Goal: Contribute content

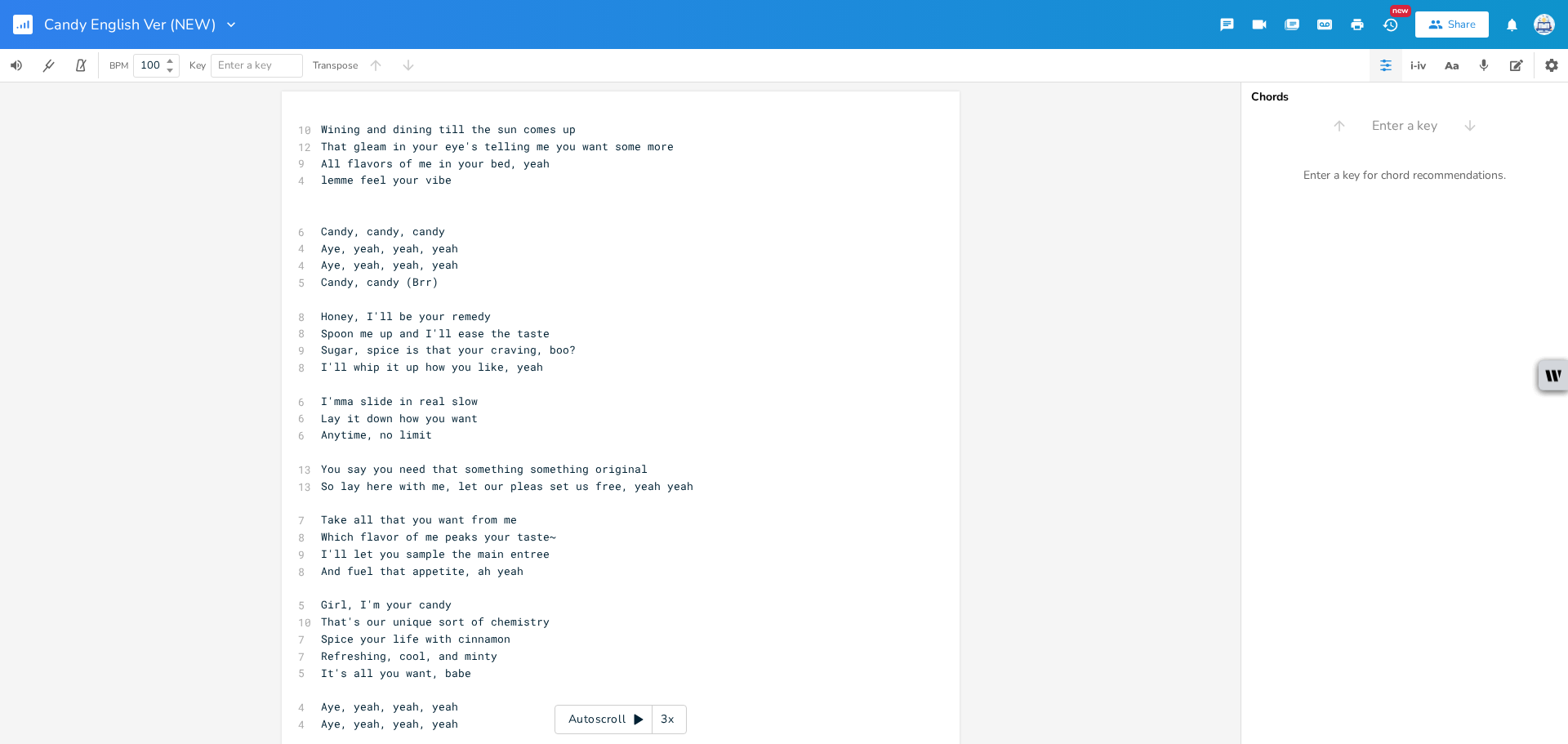
scroll to position [0, 12]
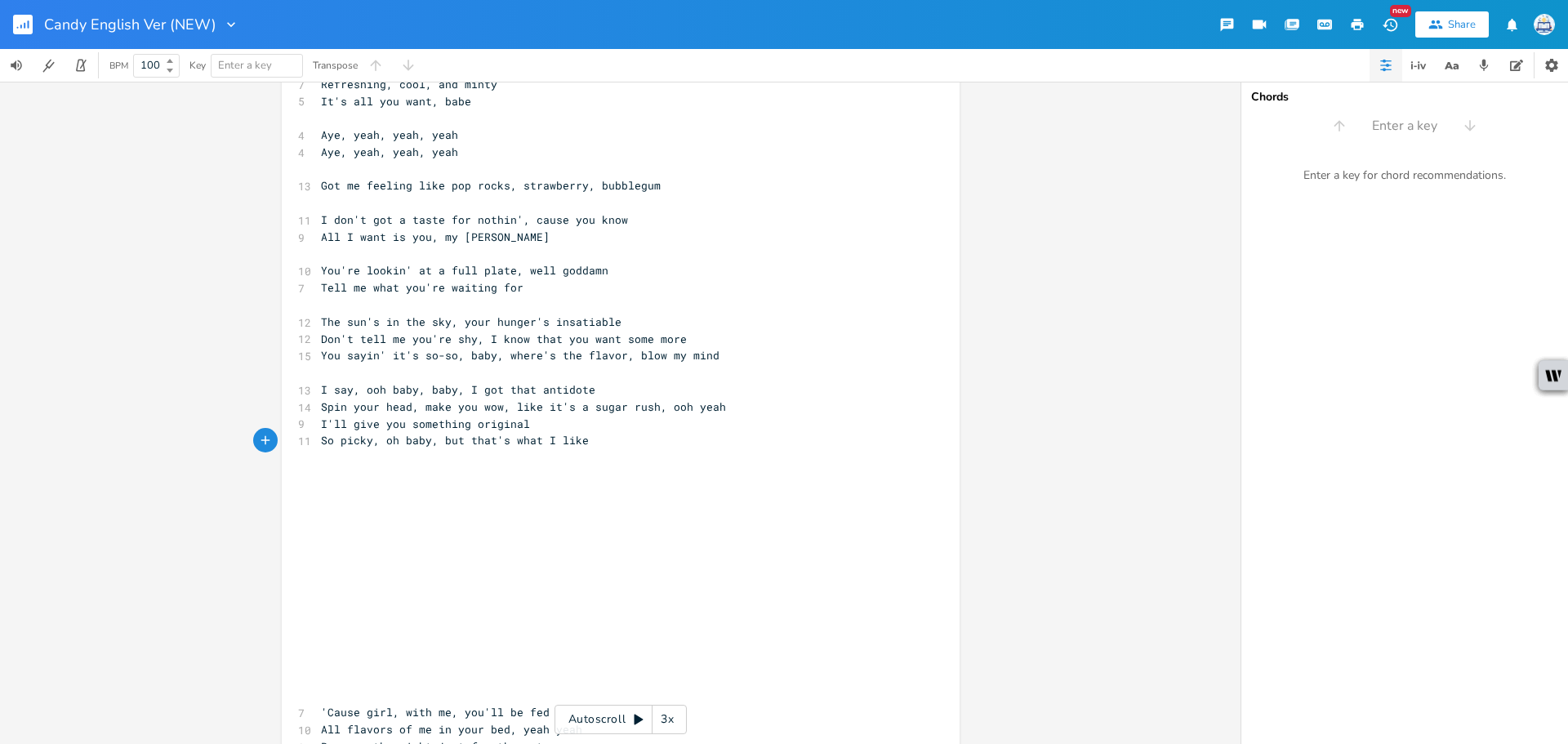
click at [468, 434] on span "So picky, oh baby, but that's what I like" at bounding box center [455, 439] width 268 height 14
drag, startPoint x: 506, startPoint y: 406, endPoint x: 564, endPoint y: 413, distance: 58.4
click at [564, 413] on span "Spin your head, make you wow, like it's a sugar rush, ooh yeah" at bounding box center [523, 406] width 405 height 14
type textarea "from this sweet"
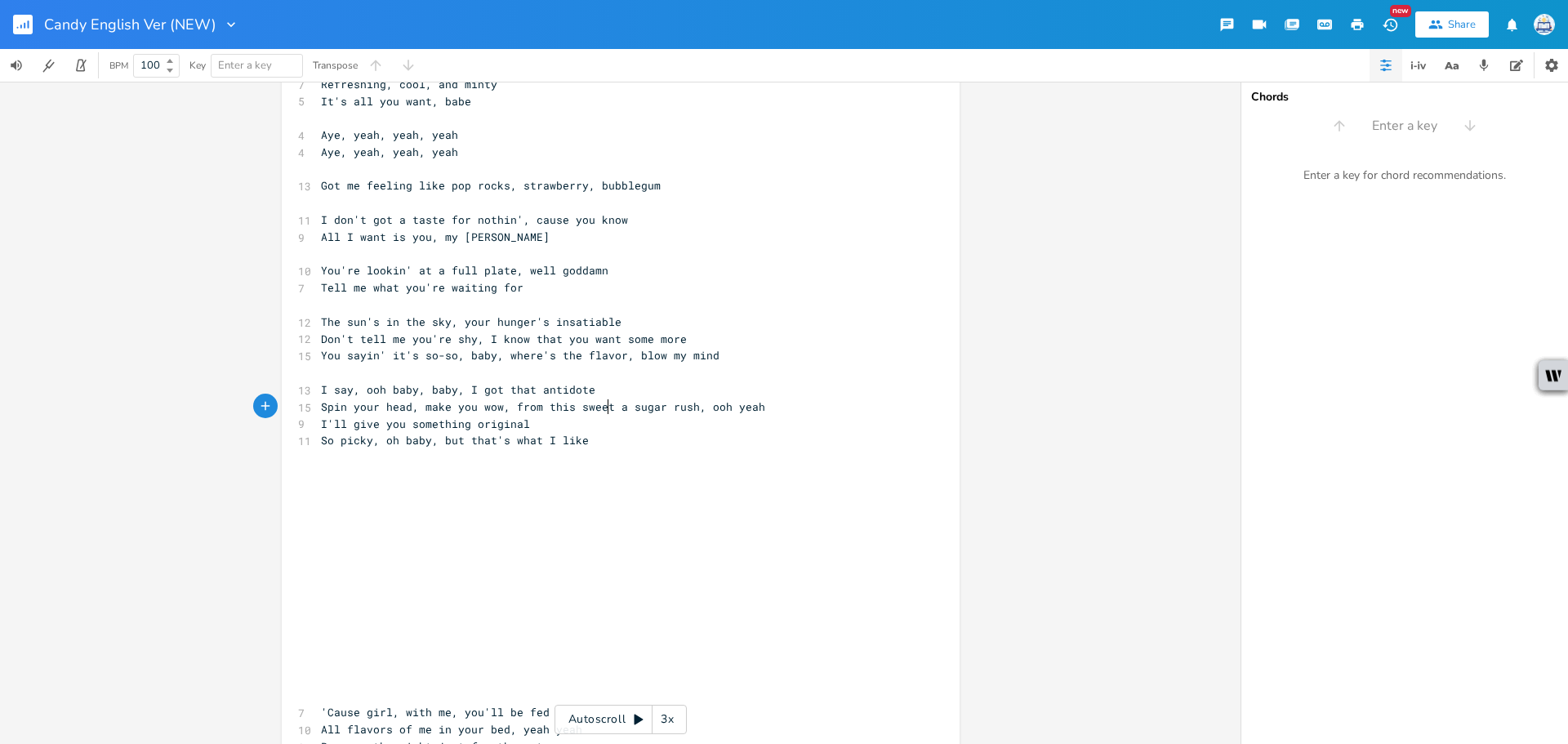
click at [628, 404] on span "Spin your head, make you wow, from this sweet a sugar rush, ooh yeah" at bounding box center [543, 406] width 444 height 14
click at [622, 405] on span "Spin your head, make you wow, from this sweet a sugar rush, ooh yeah" at bounding box center [543, 406] width 444 height 14
click at [318, 353] on pre "You sayin' it's so-so, baby, where's the flavor, blow my mind" at bounding box center [612, 355] width 589 height 17
click at [384, 355] on span "You sayin' it's so-so, baby, where's the flavor, blow my mind" at bounding box center [520, 355] width 399 height 14
type textarea """
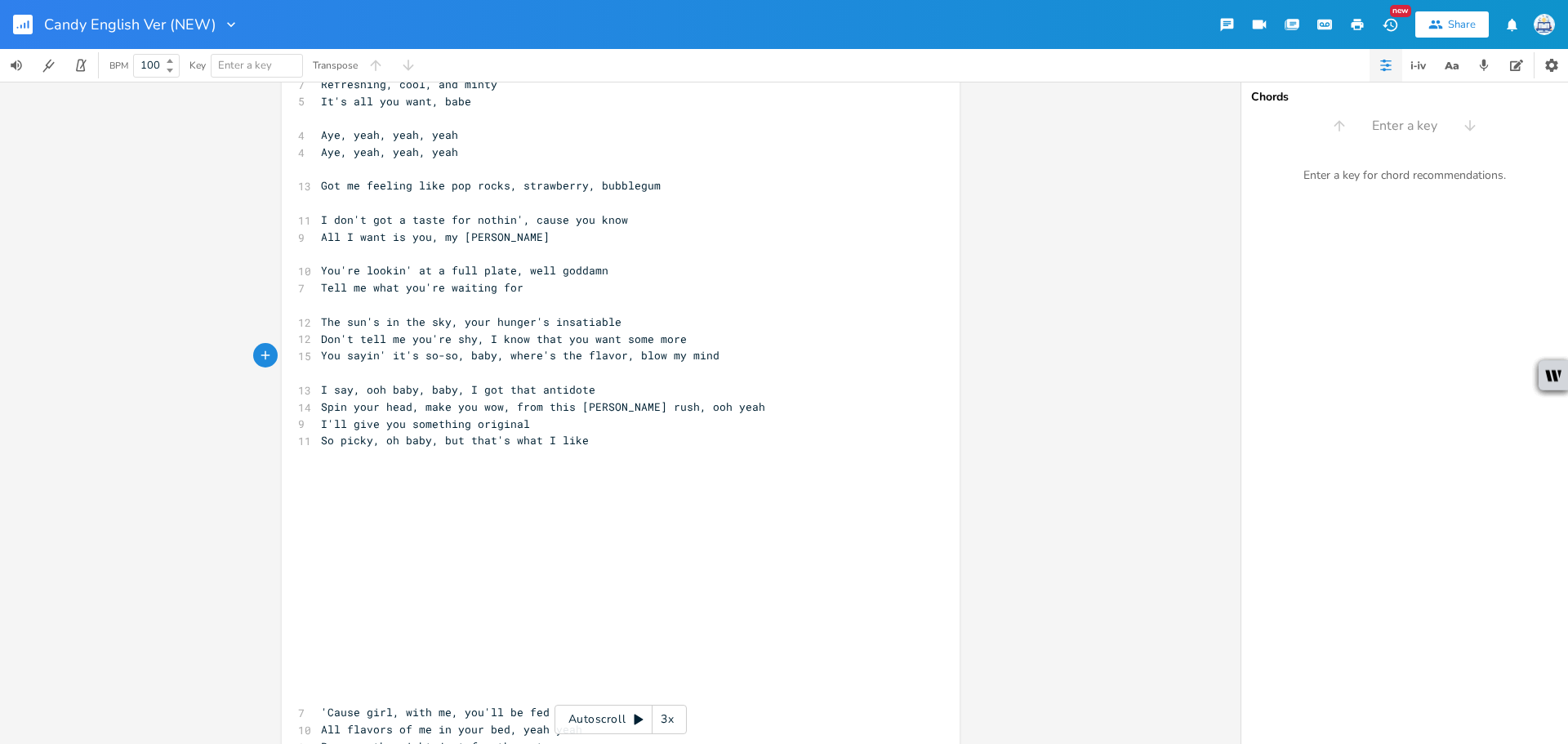
scroll to position [0, 5]
click at [709, 354] on span "You sayin' "it's so-so, baby, where's the flavor, blow my mind" at bounding box center [523, 355] width 405 height 14
type textarea """
click at [699, 447] on pre "So picky, oh baby, but that's what I like" at bounding box center [612, 440] width 589 height 17
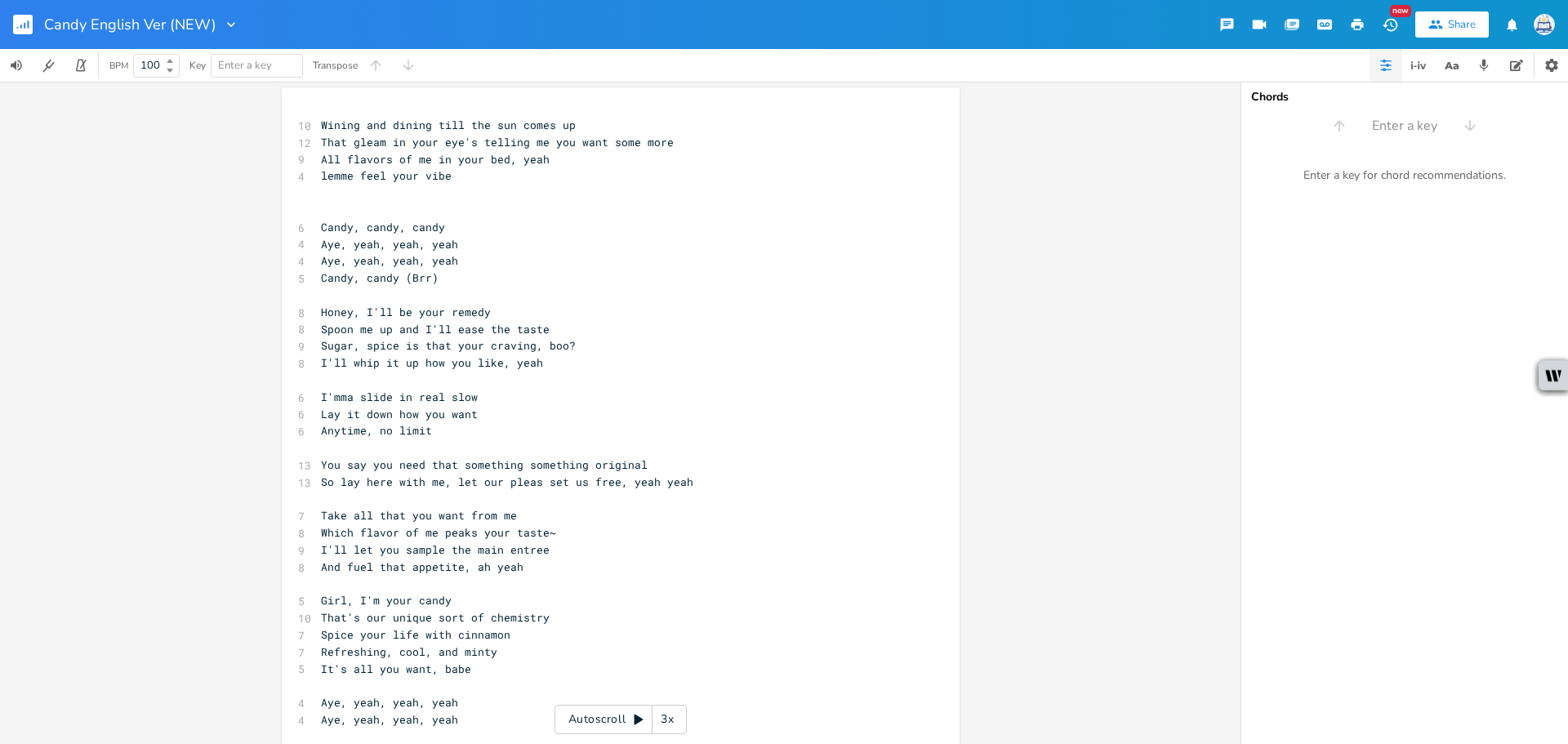
scroll to position [0, 0]
click at [767, 354] on pre "Sugar, spice is that your craving, boo?" at bounding box center [612, 350] width 589 height 17
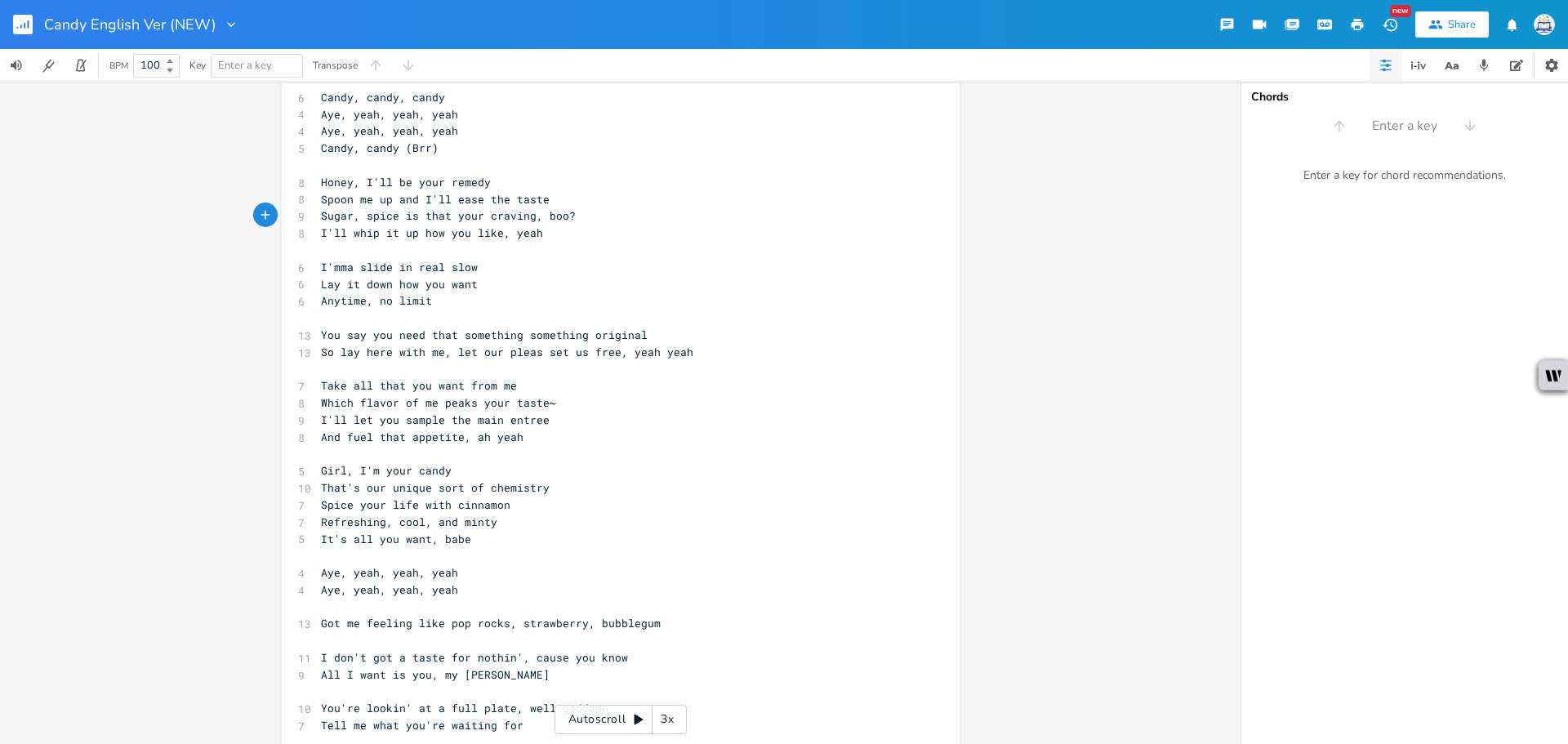
scroll to position [164, 0]
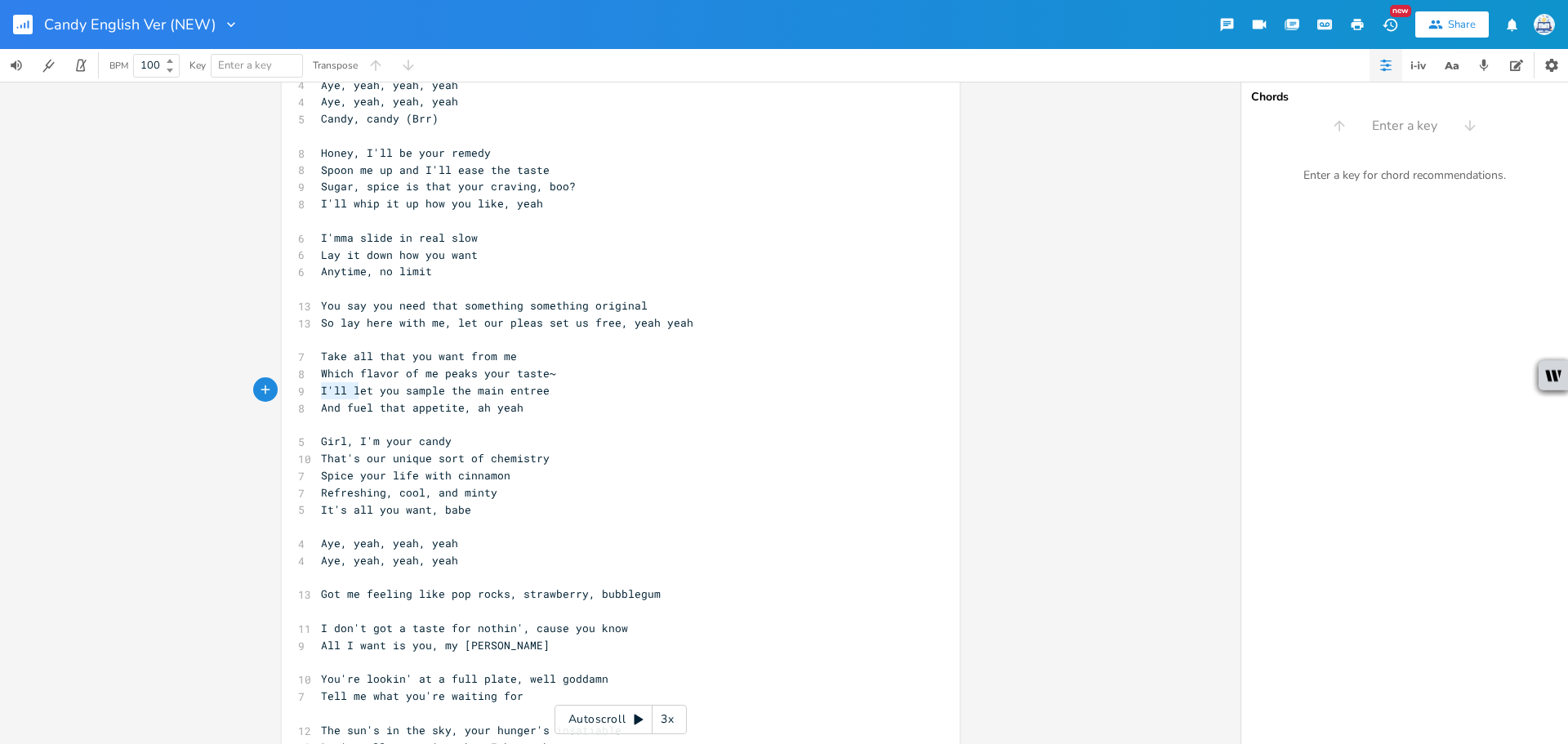
drag, startPoint x: 355, startPoint y: 391, endPoint x: 313, endPoint y: 395, distance: 42.2
click at [318, 395] on pre "I'll let you sample the main entree" at bounding box center [612, 391] width 589 height 17
type textarea "L"
click at [537, 439] on pre "Girl, I'm your candy" at bounding box center [612, 441] width 589 height 17
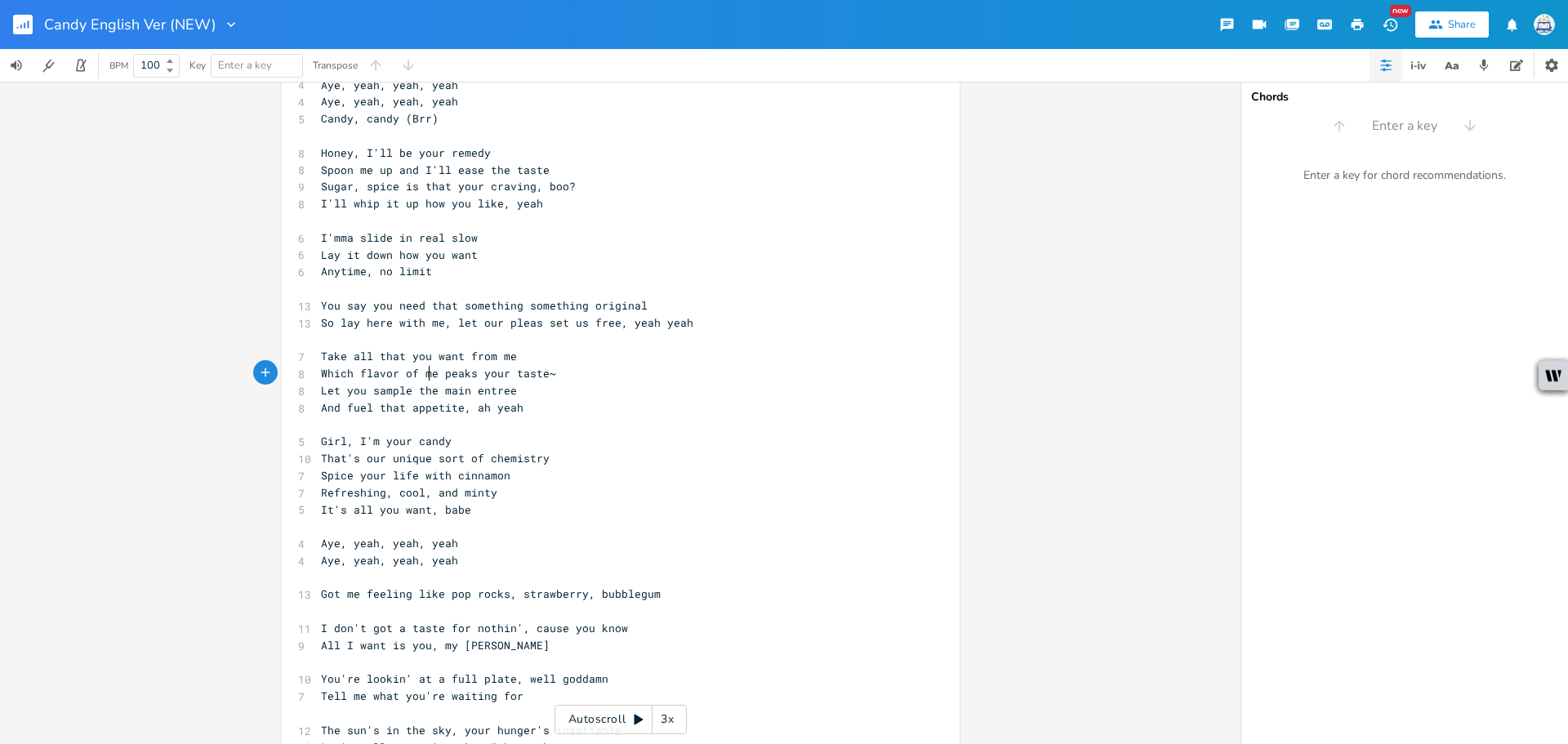
click at [427, 372] on span "Which flavor of me peaks your taste~" at bounding box center [438, 372] width 235 height 14
click at [433, 376] on span "Which flavor of me peaks your taste~" at bounding box center [438, 372] width 235 height 14
click at [430, 371] on span "Which flavor of me peaks your taste~" at bounding box center [438, 372] width 235 height 14
click at [424, 376] on span "Which flavor of me peaks your taste~" at bounding box center [438, 372] width 235 height 14
click at [434, 380] on span "Which flavor of me peaks your taste~" at bounding box center [438, 372] width 235 height 14
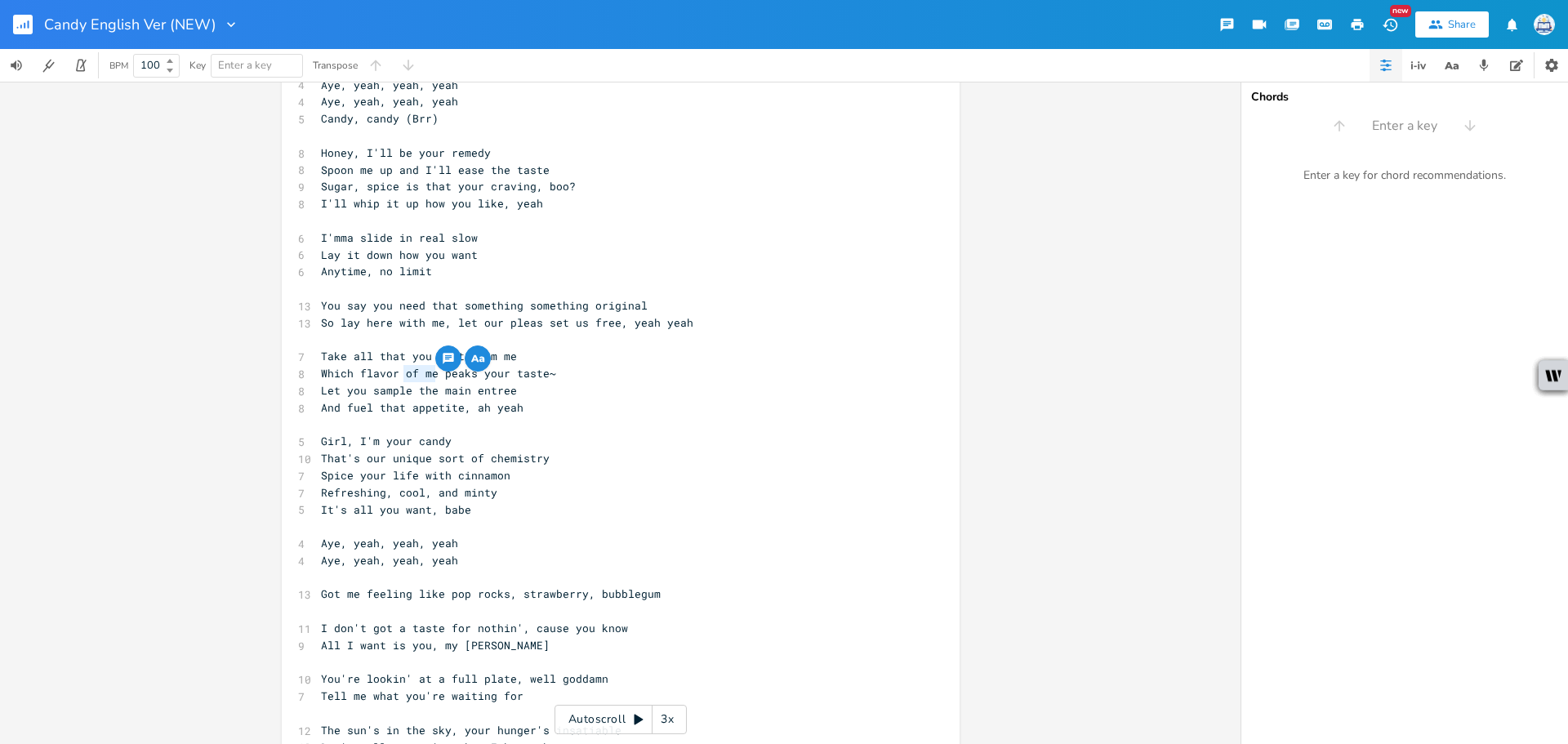
drag, startPoint x: 430, startPoint y: 374, endPoint x: 396, endPoint y: 373, distance: 34.0
click at [396, 373] on span "Which flavor of me peaks your taste~" at bounding box center [438, 372] width 235 height 14
type textarea "HETE="
type textarea "here"
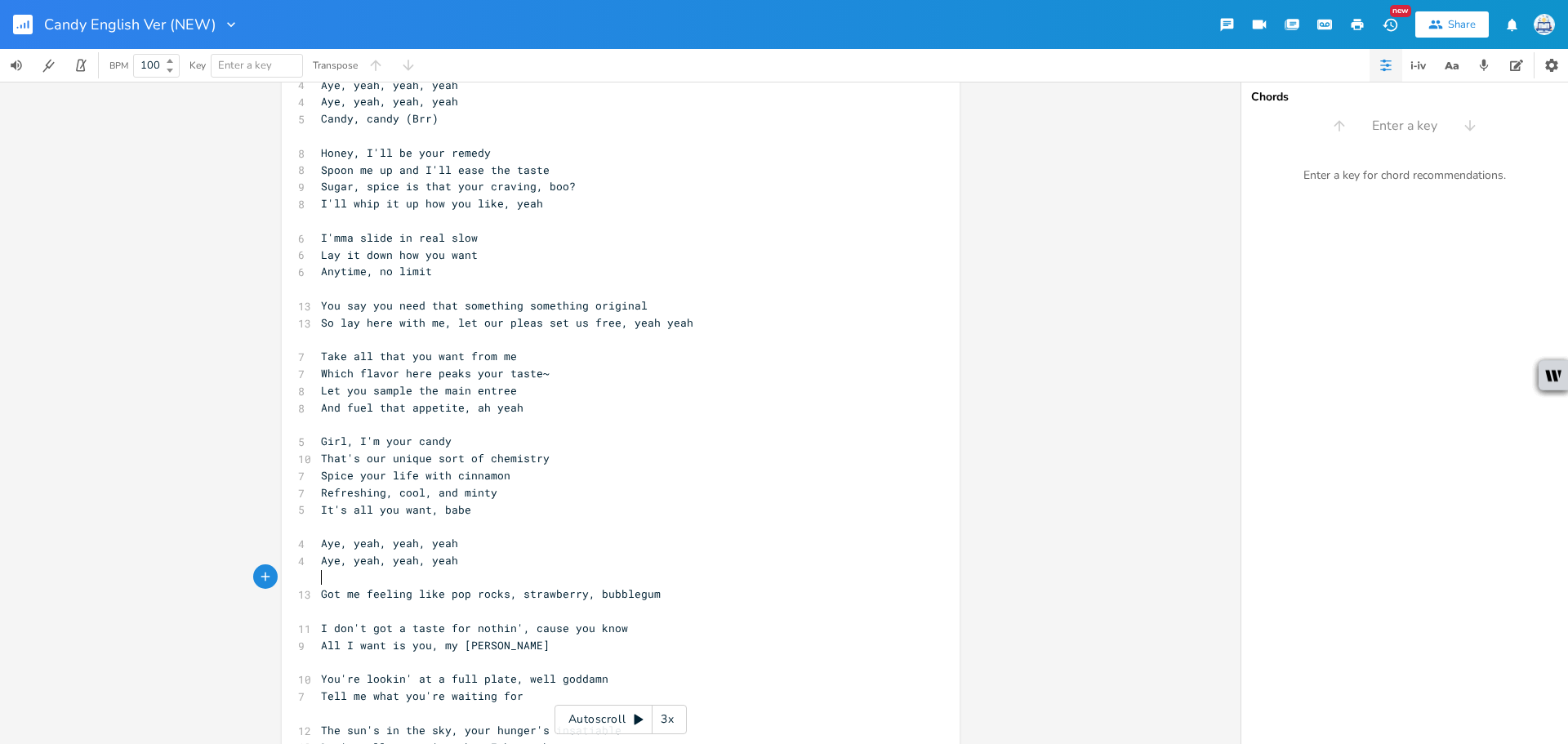
click at [734, 577] on pre "​" at bounding box center [612, 578] width 589 height 17
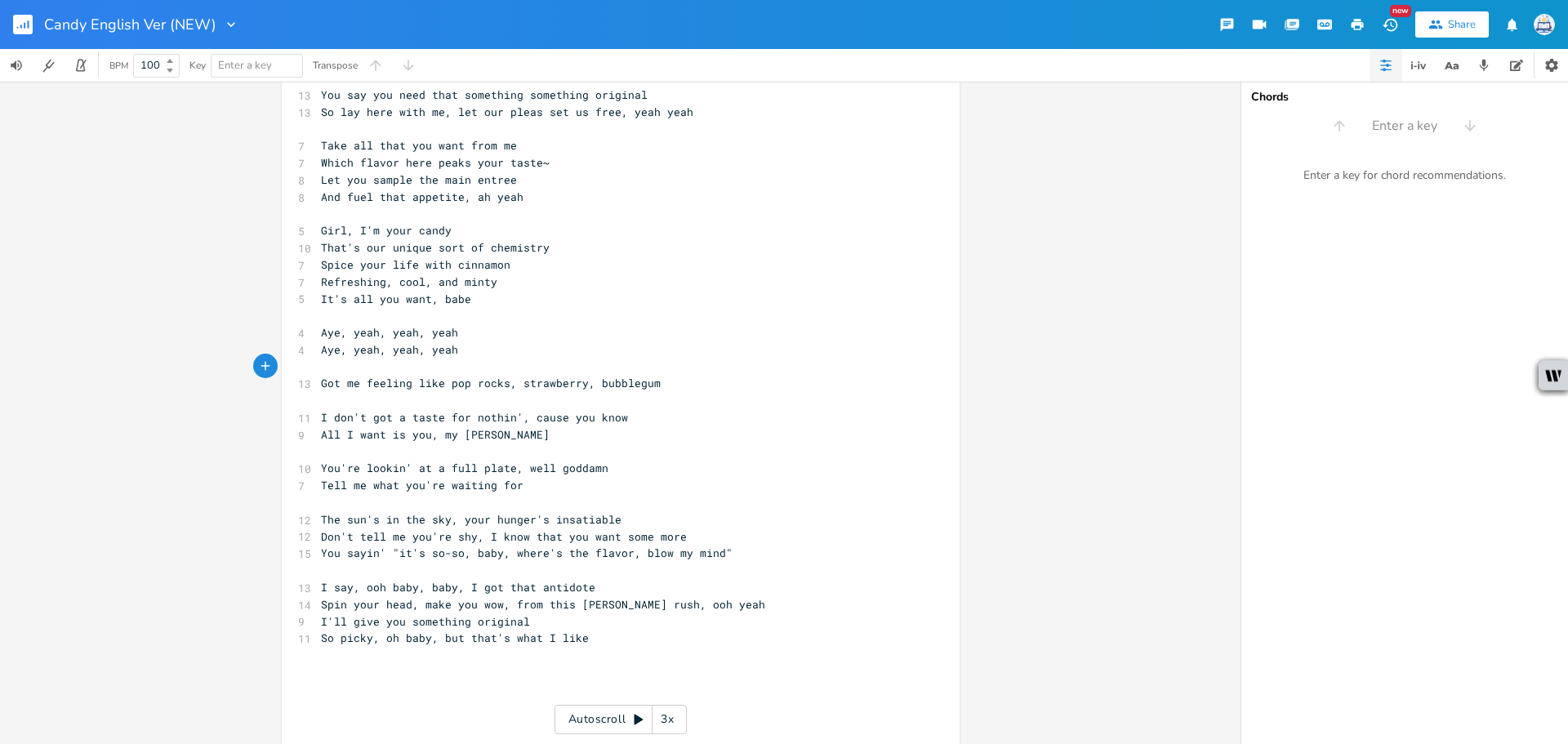
scroll to position [408, 0]
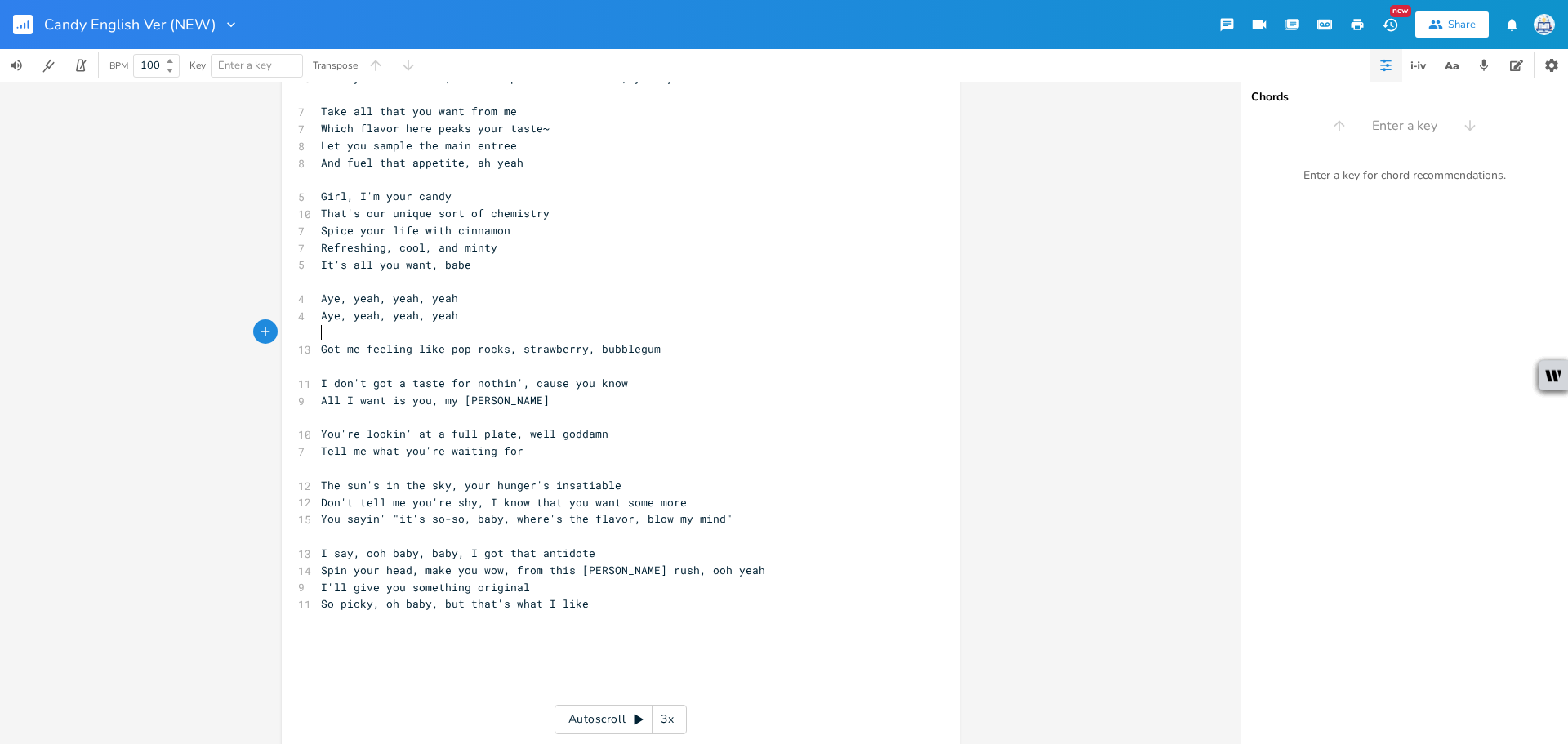
click at [561, 636] on pre "​" at bounding box center [612, 638] width 589 height 17
click at [561, 631] on pre "​" at bounding box center [612, 638] width 589 height 17
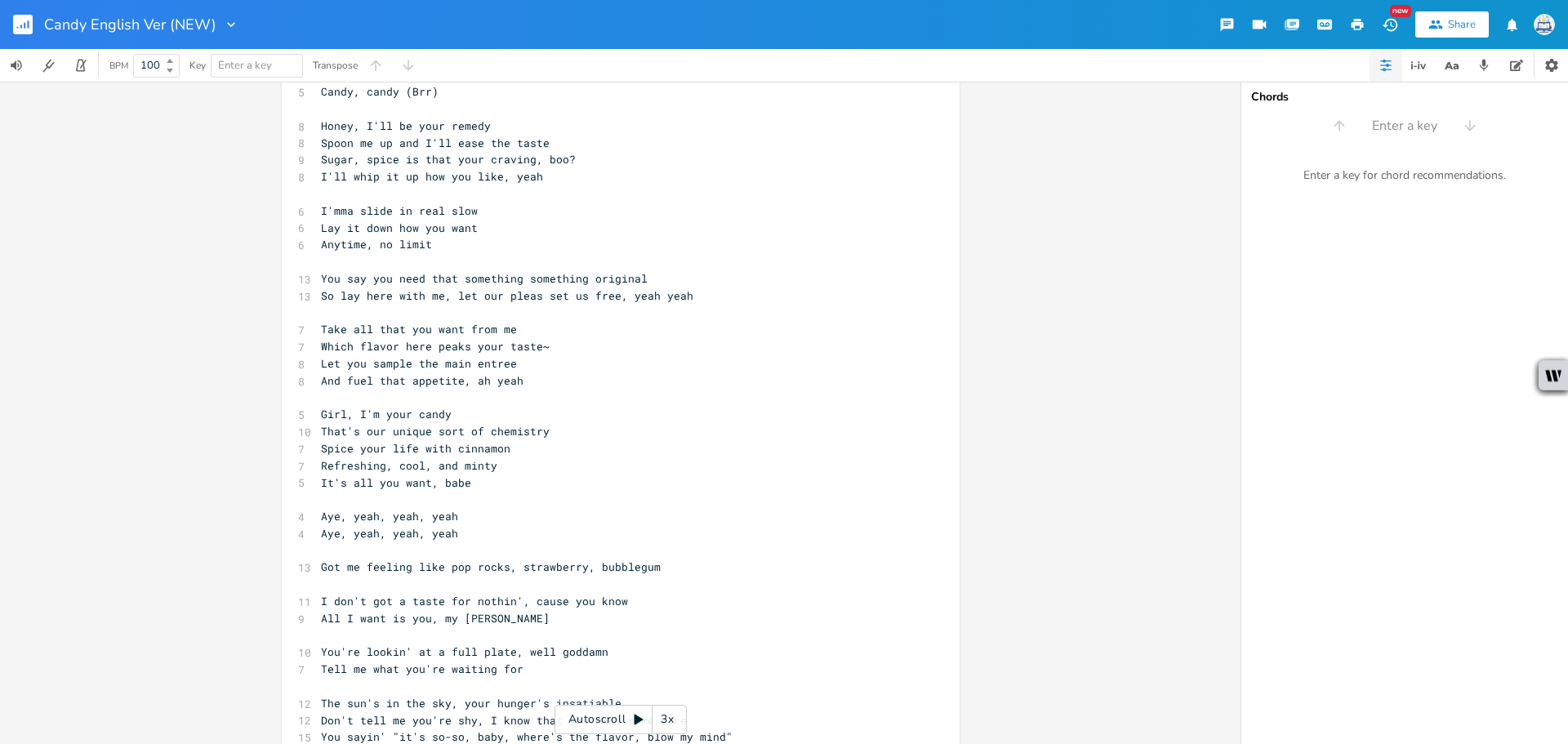
scroll to position [164, 0]
